Goal: Transaction & Acquisition: Purchase product/service

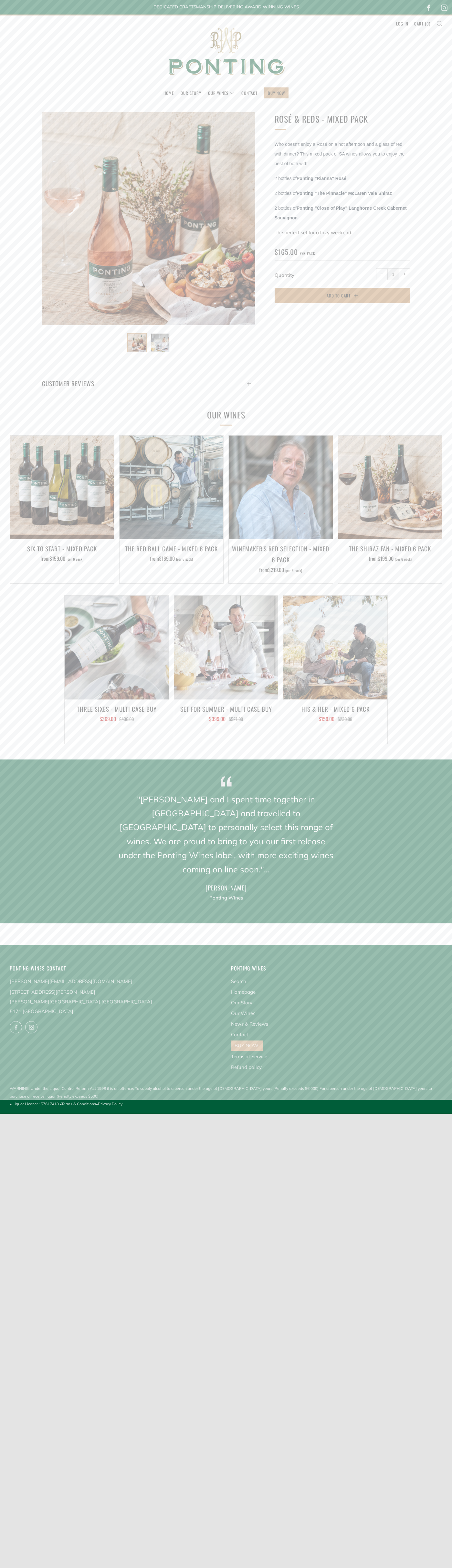
click at [342, 296] on span "Add to Cart" at bounding box center [338, 295] width 24 height 7
click at [422, 24] on link "Cart ( 0 )" at bounding box center [422, 23] width 16 height 10
click at [226, 58] on img at bounding box center [226, 51] width 129 height 72
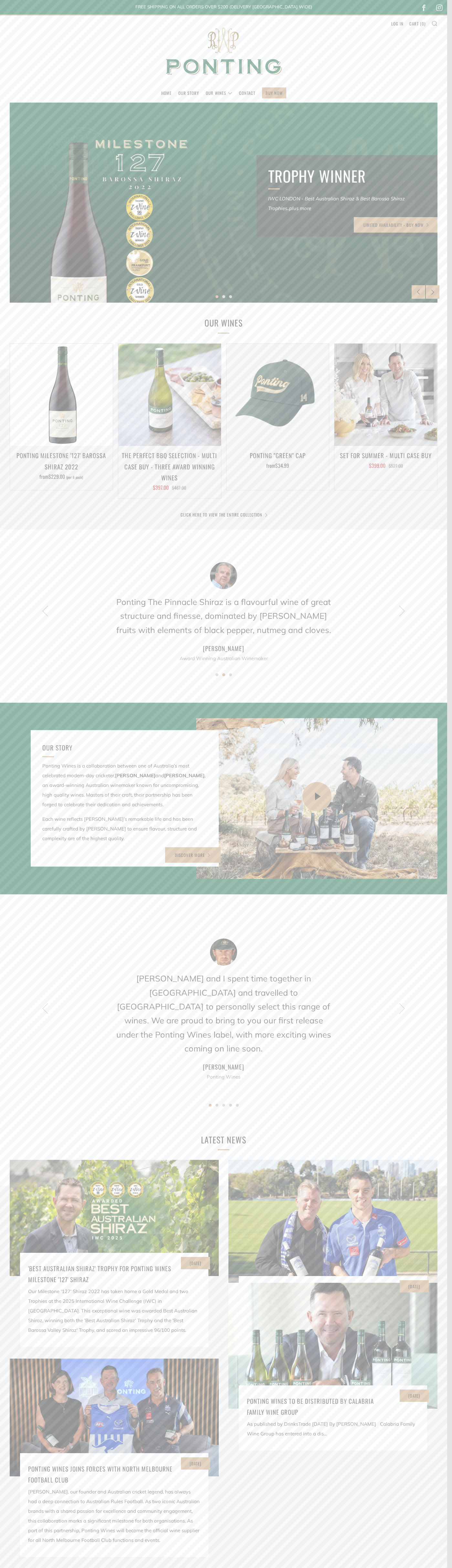
click at [83, 13] on div "FREE SHIPPING ON ALL ORDERS OVER $200 (DELIVERY AUSTRALIA WIDE) DEDICATED CRAFT…" at bounding box center [224, 7] width 335 height 15
click at [433, 1416] on div "09 Sep Ponting Wines to be distributed by Calabria Family Wine Group As publish…" at bounding box center [333, 1367] width 209 height 168
click at [160, 1567] on html "Home Our Story Our Wines The Collection News & Reviews Contact BUY NOW" at bounding box center [224, 964] width 447 height 1927
click at [10, 1376] on img at bounding box center [114, 1417] width 209 height 117
